Goal: Information Seeking & Learning: Learn about a topic

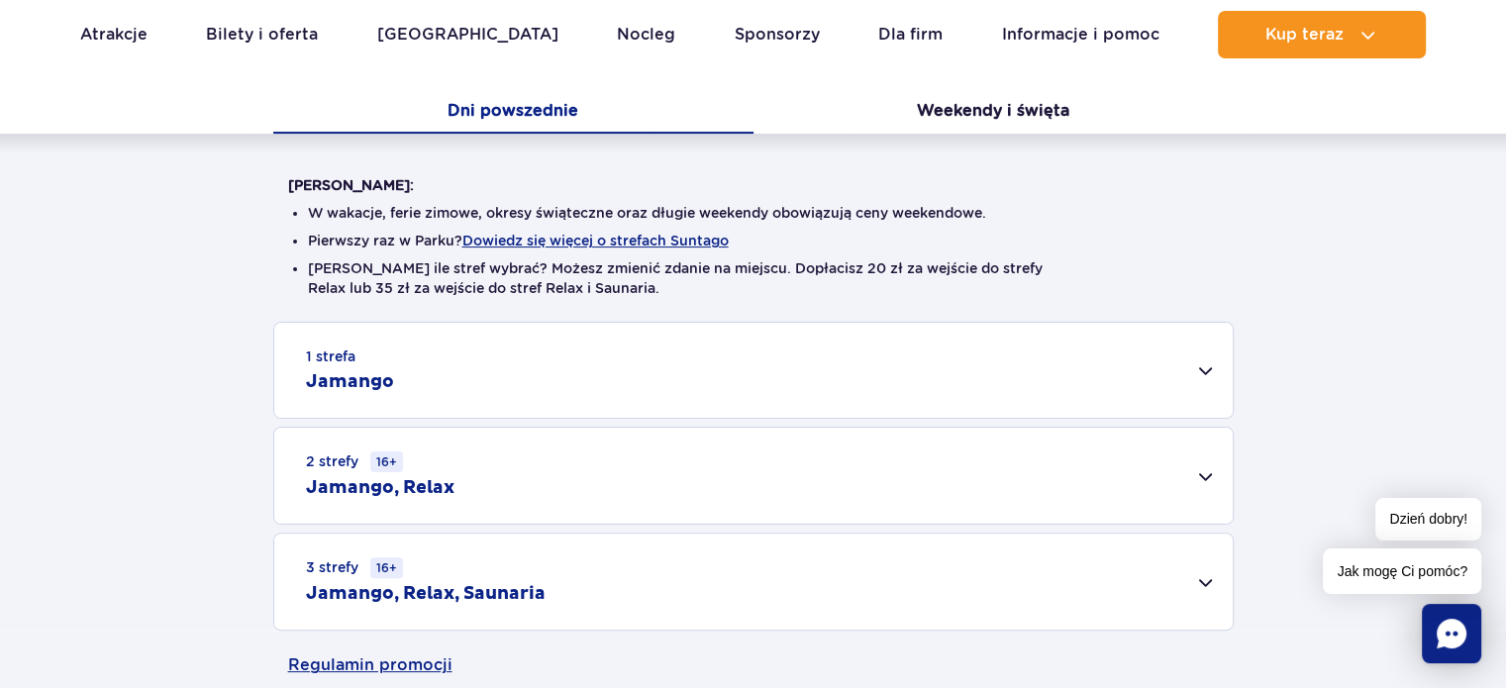
scroll to position [475, 0]
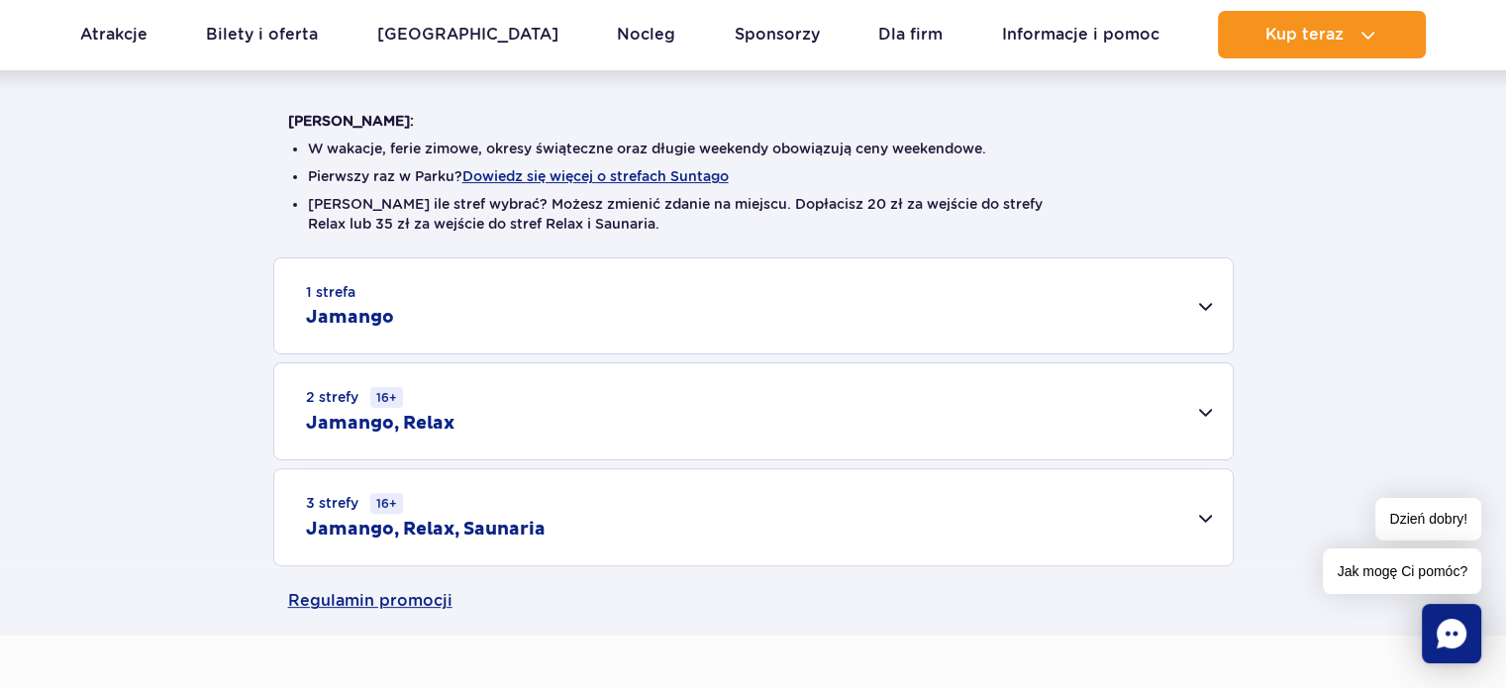
click at [1197, 328] on div "1 strefa Jamango" at bounding box center [753, 305] width 958 height 95
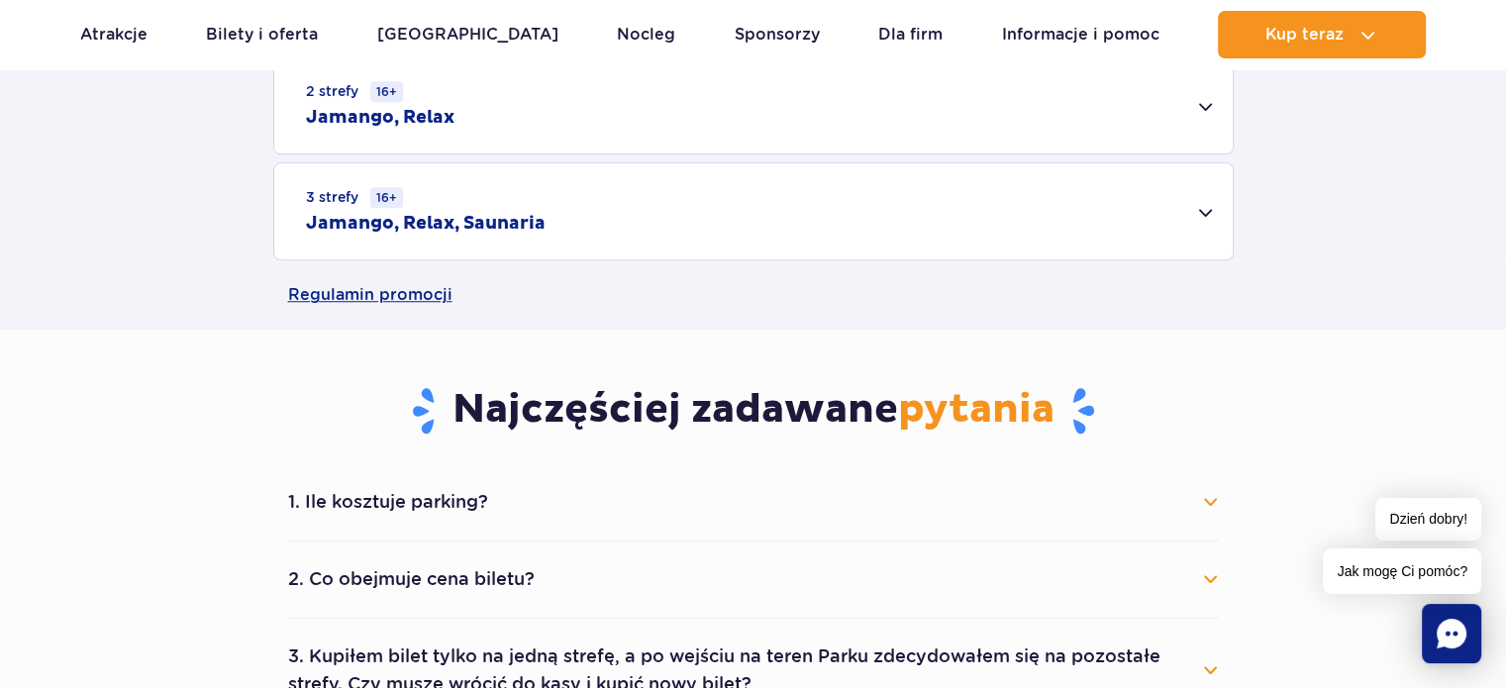
scroll to position [1544, 0]
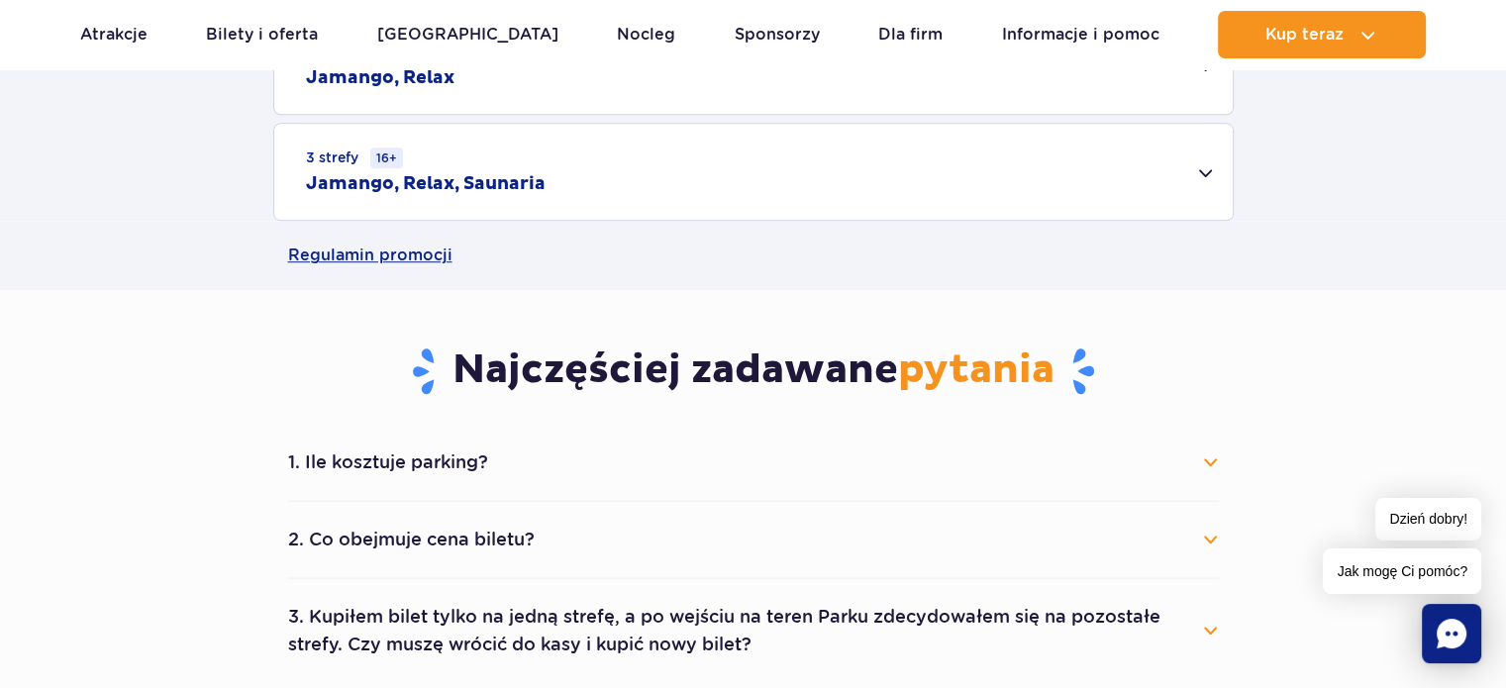
click at [1210, 458] on button "1. Ile kosztuje parking?" at bounding box center [753, 463] width 931 height 44
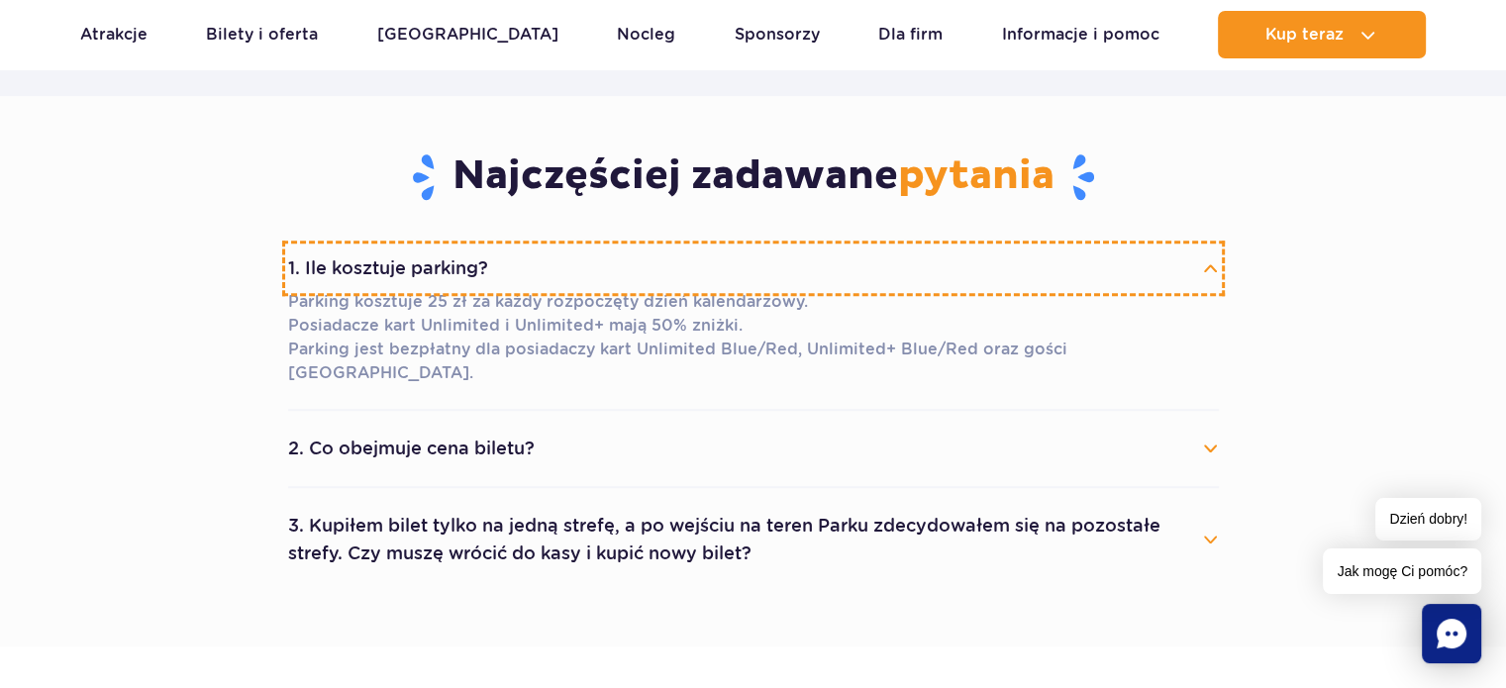
scroll to position [1742, 0]
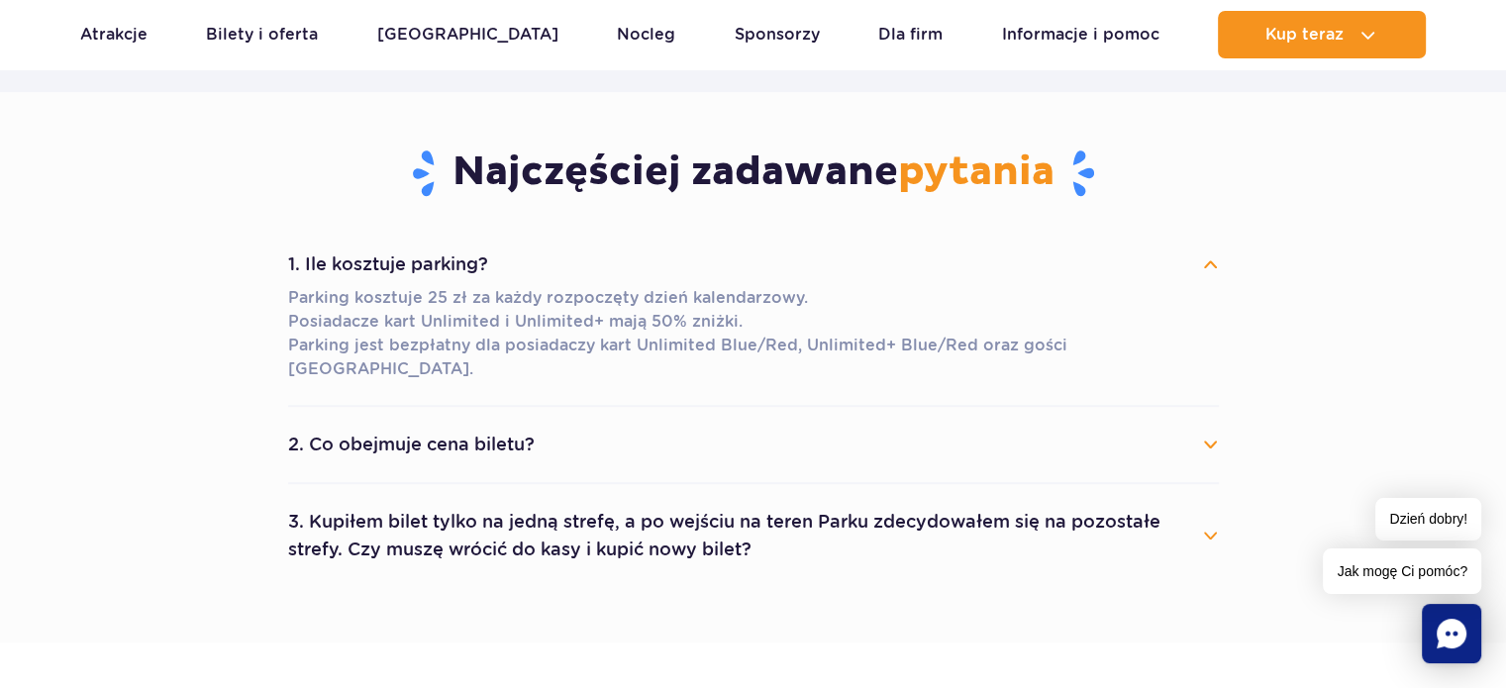
click at [1187, 427] on button "2. Co obejmuje cena biletu?" at bounding box center [753, 445] width 931 height 44
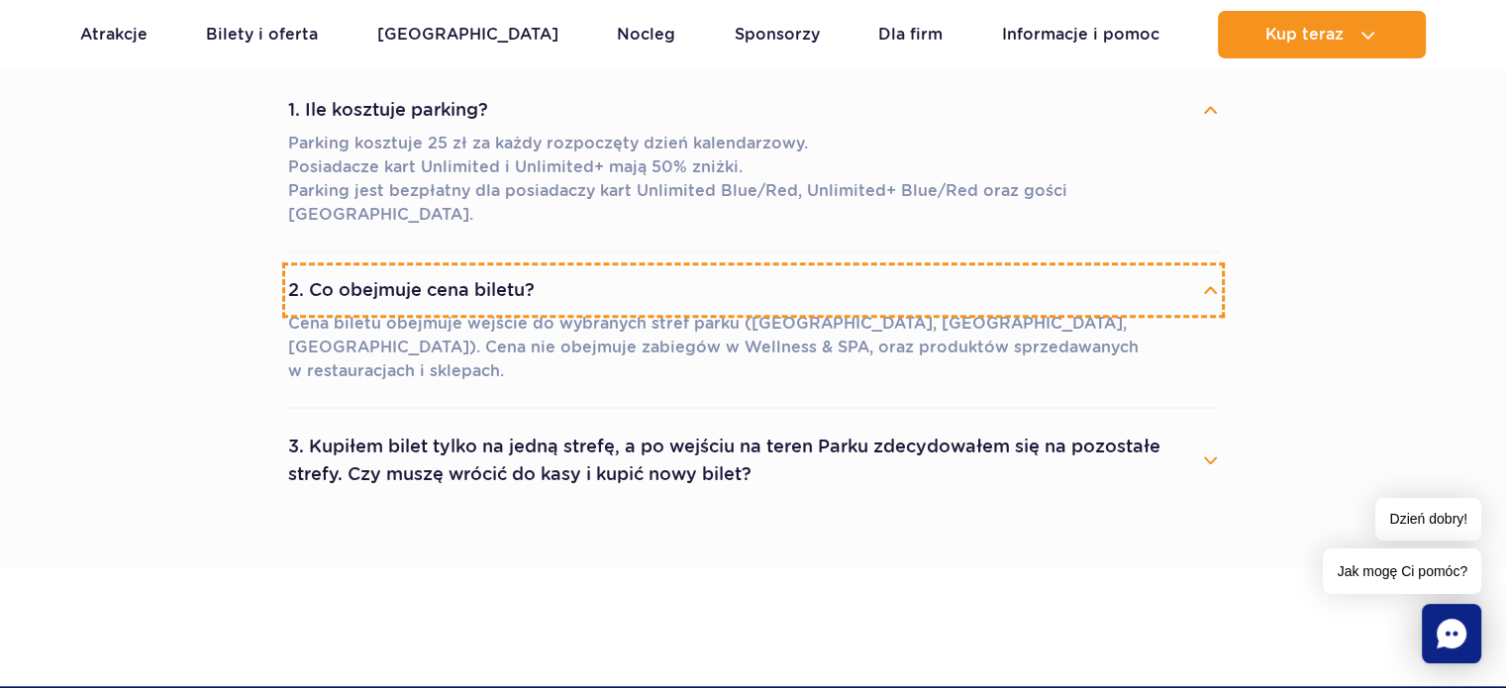
scroll to position [1901, 0]
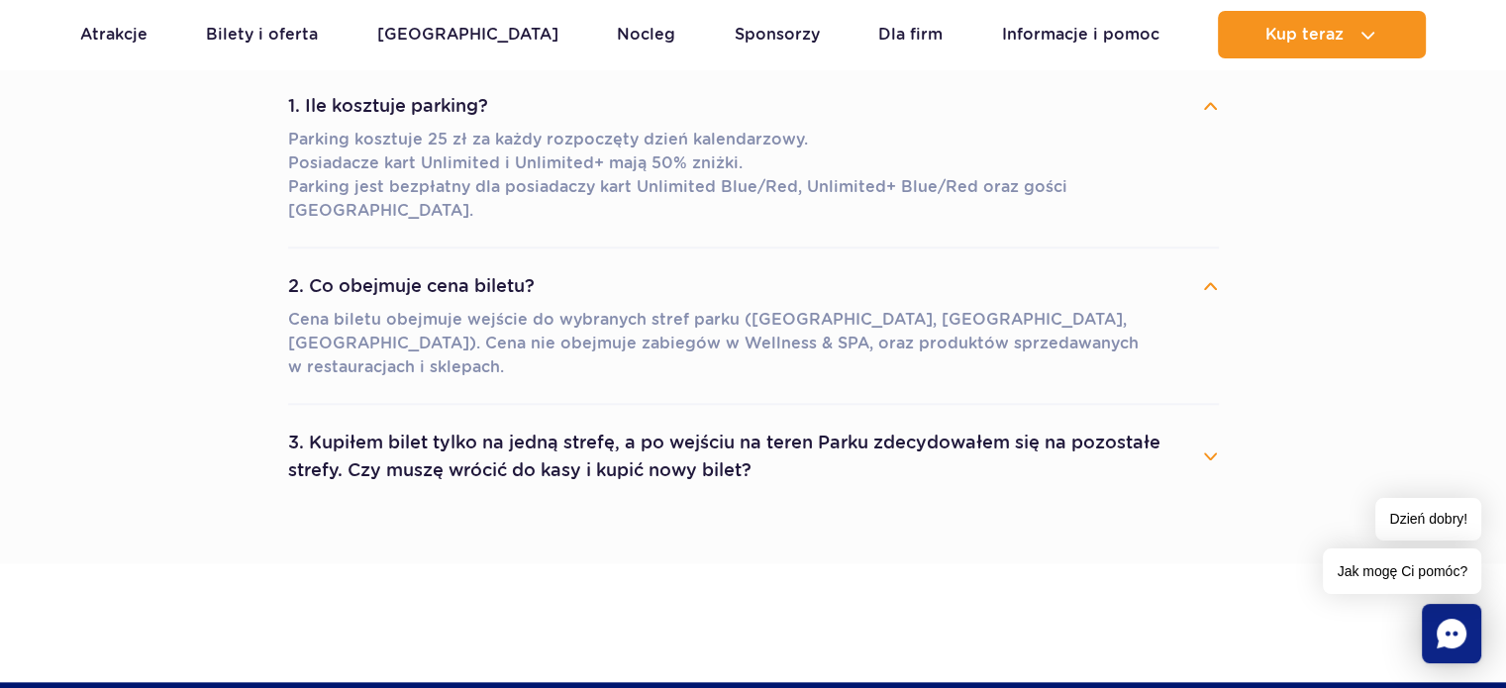
click at [1152, 421] on button "3. Kupiłem bilet tylko na jedną strefę, a po wejściu na teren Parku zdecydowałe…" at bounding box center [753, 456] width 931 height 71
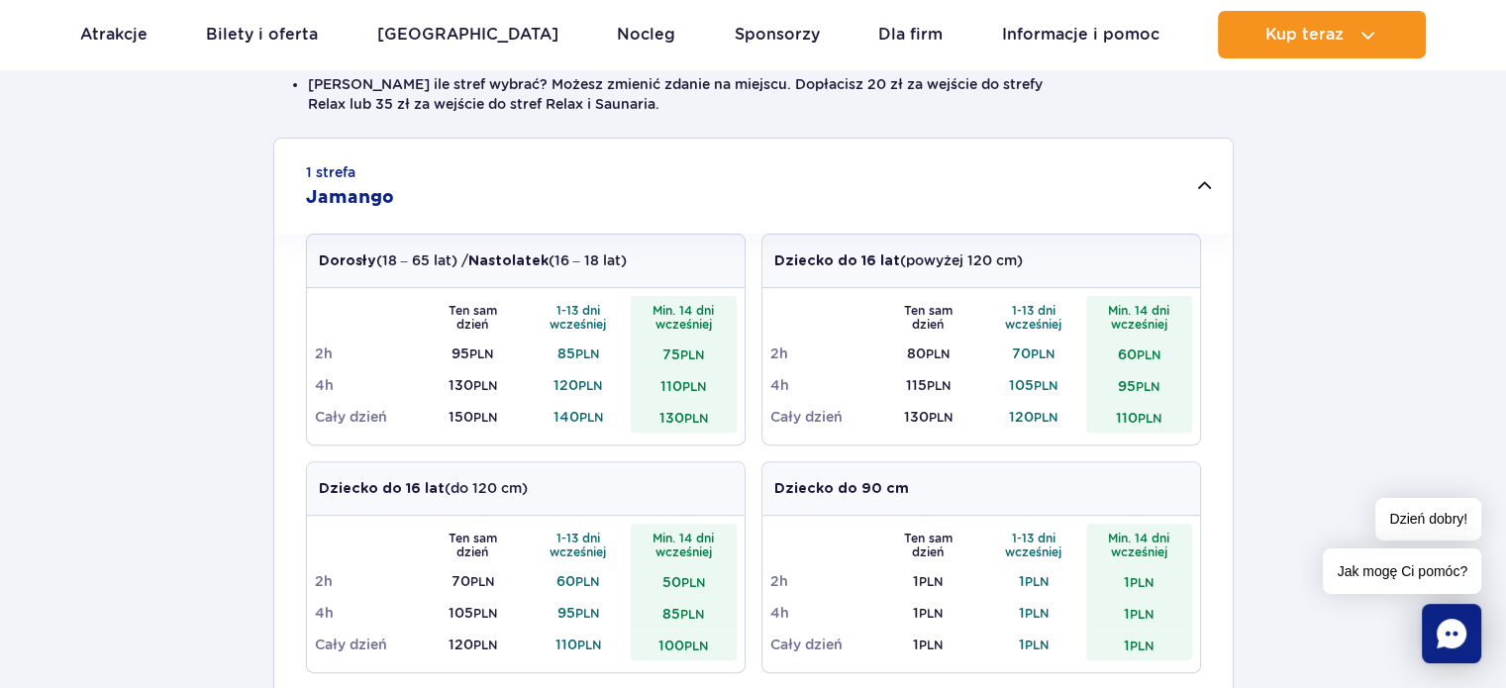
scroll to position [594, 0]
